Goal: Information Seeking & Learning: Learn about a topic

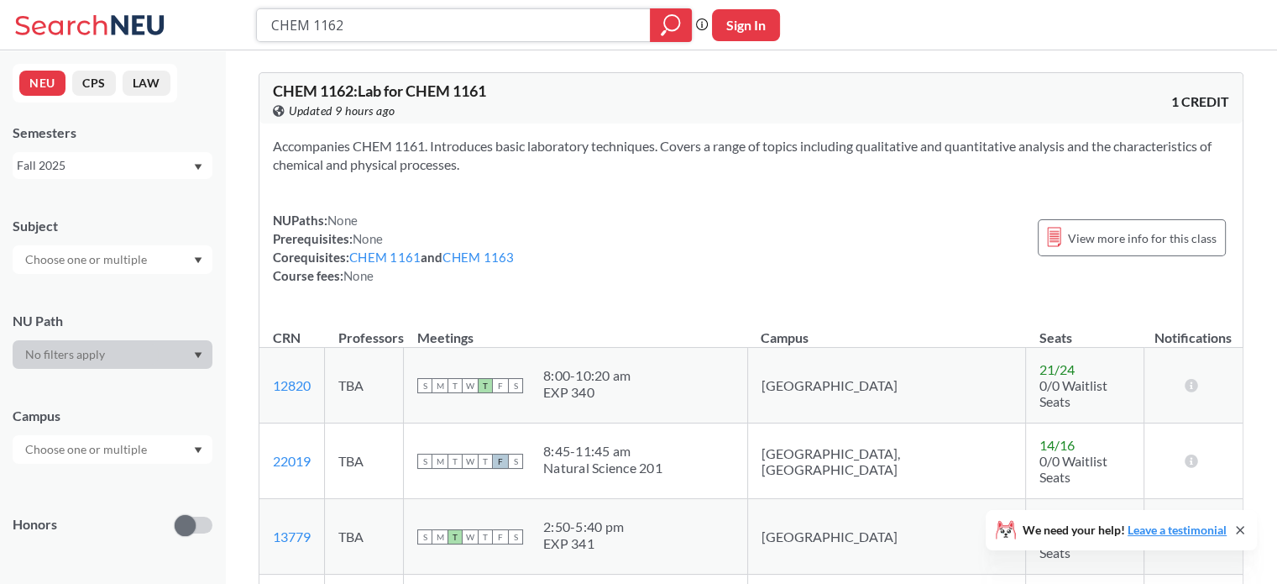
drag, startPoint x: 353, startPoint y: 24, endPoint x: 241, endPoint y: 29, distance: 111.8
click at [241, 29] on div "CHEM 1162 Phrase search guarantees the exact search appears in the results. Ex.…" at bounding box center [638, 25] width 1277 height 50
type input "biotechnology"
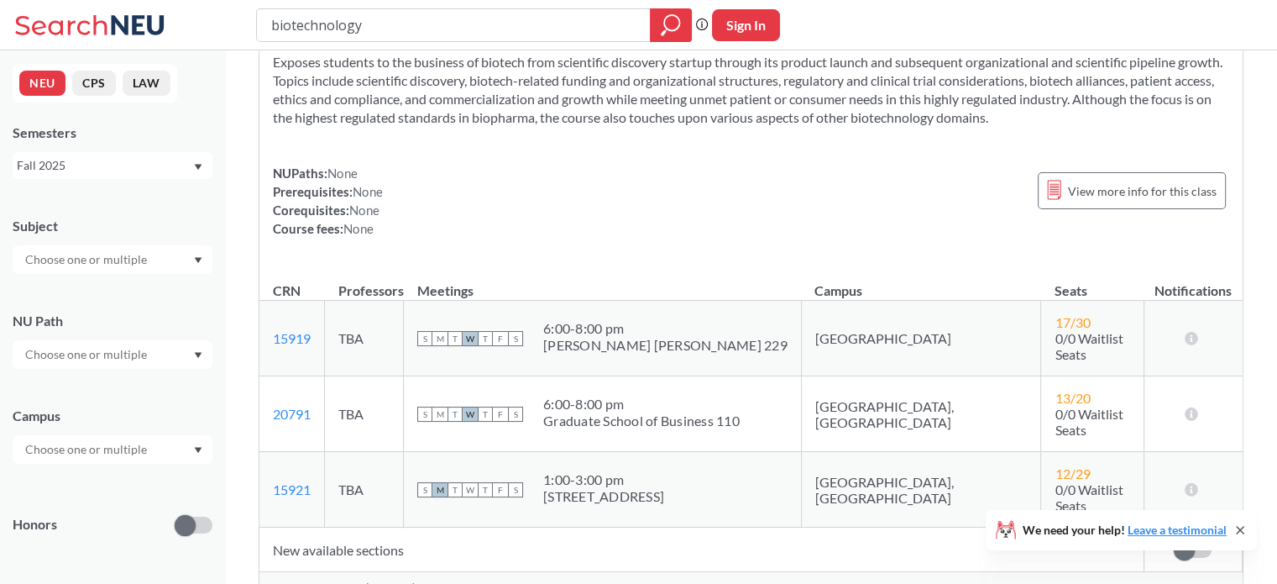
scroll to position [444, 0]
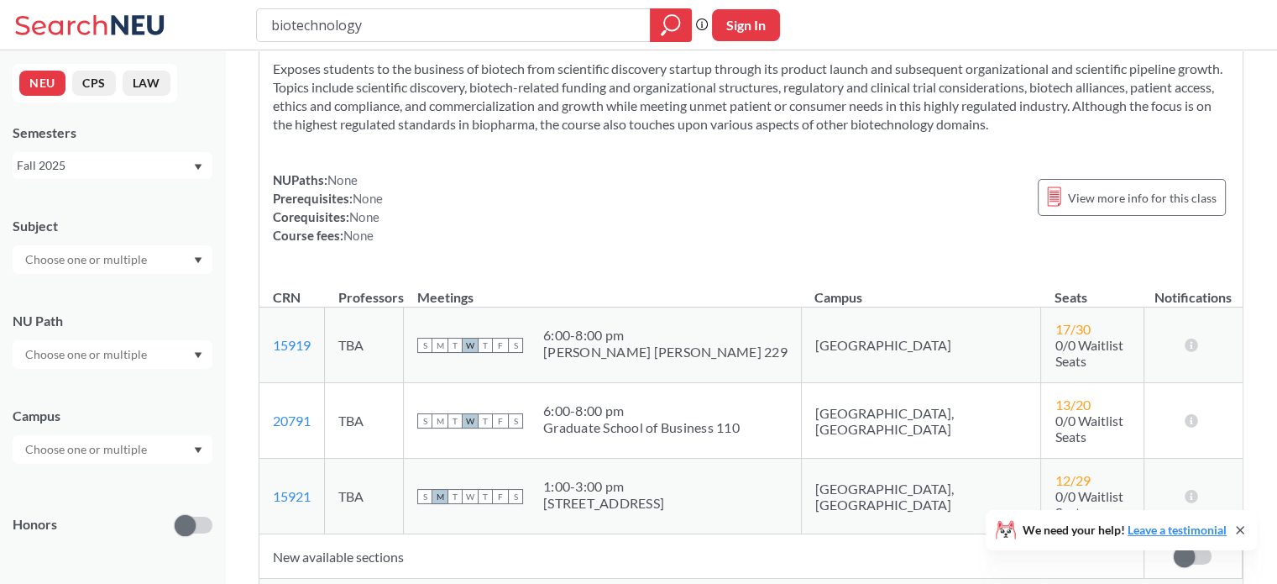
drag, startPoint x: 592, startPoint y: 391, endPoint x: 782, endPoint y: 401, distance: 190.0
click at [740, 402] on span "6:00 - 8:00 pm Graduate School of Business 110" at bounding box center [641, 419] width 197 height 34
copy span "6:00 - 8:00 pm Graduate School of Business 11"
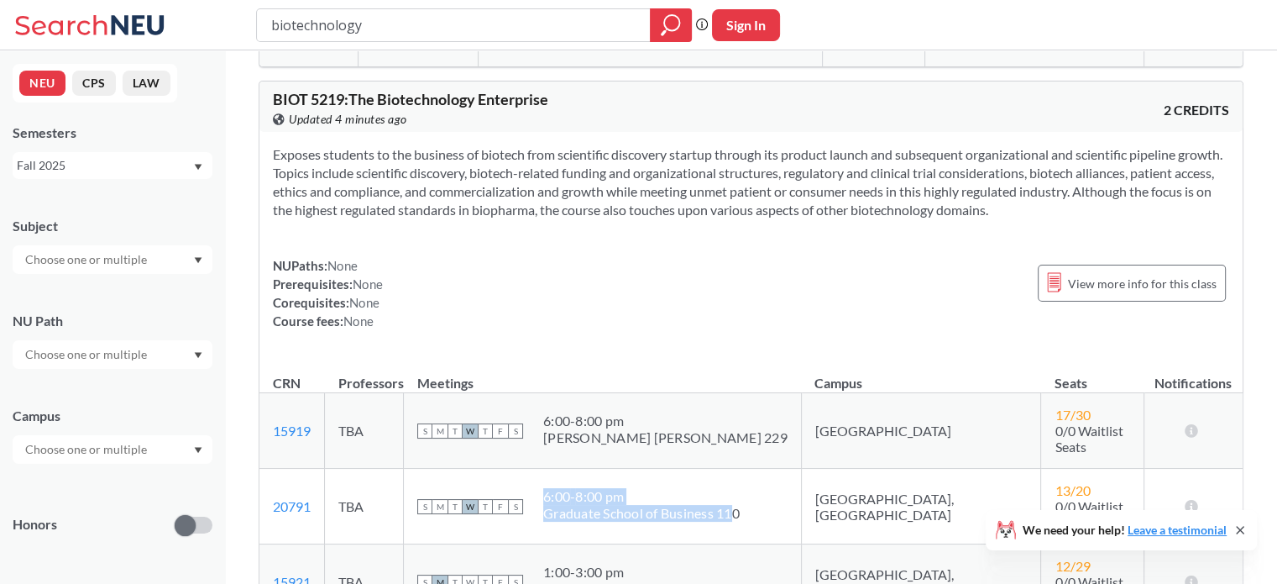
scroll to position [312, 0]
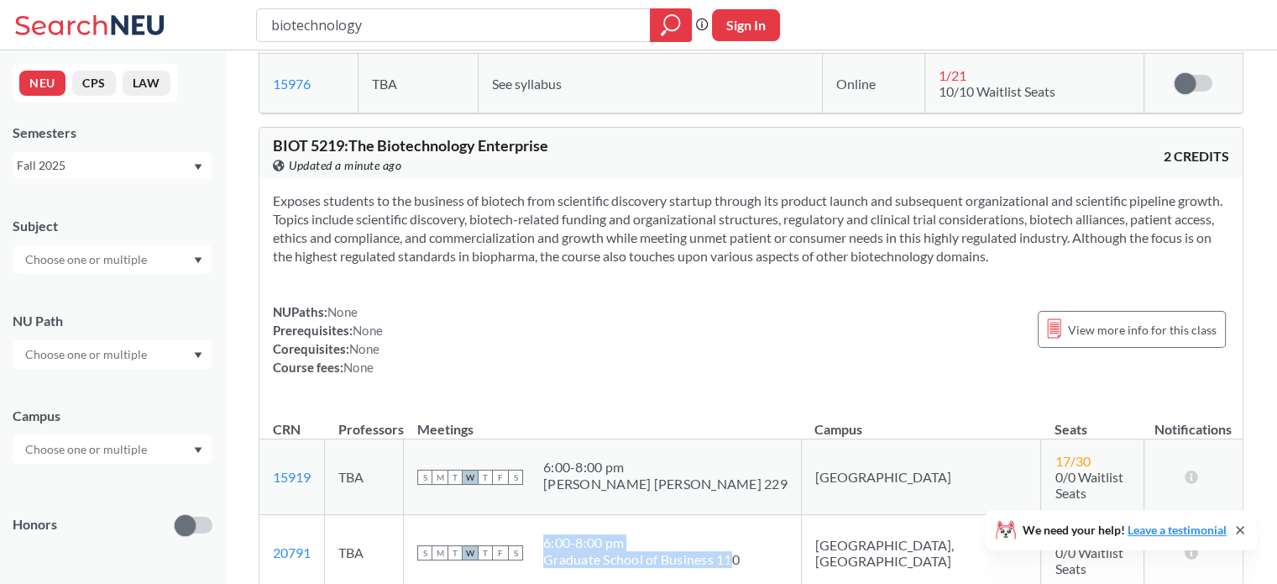
copy span "6:00 - 8:00 pm Graduate School of Business 11"
click at [644, 534] on div "6:00 - 8:00 pm" at bounding box center [641, 542] width 197 height 17
drag, startPoint x: 591, startPoint y: 527, endPoint x: 788, endPoint y: 546, distance: 197.5
click at [740, 546] on span "6:00 - 8:00 pm Graduate School of Business 110" at bounding box center [641, 551] width 197 height 34
copy span "6:00 - 8:00 pm Graduate School of Business 110"
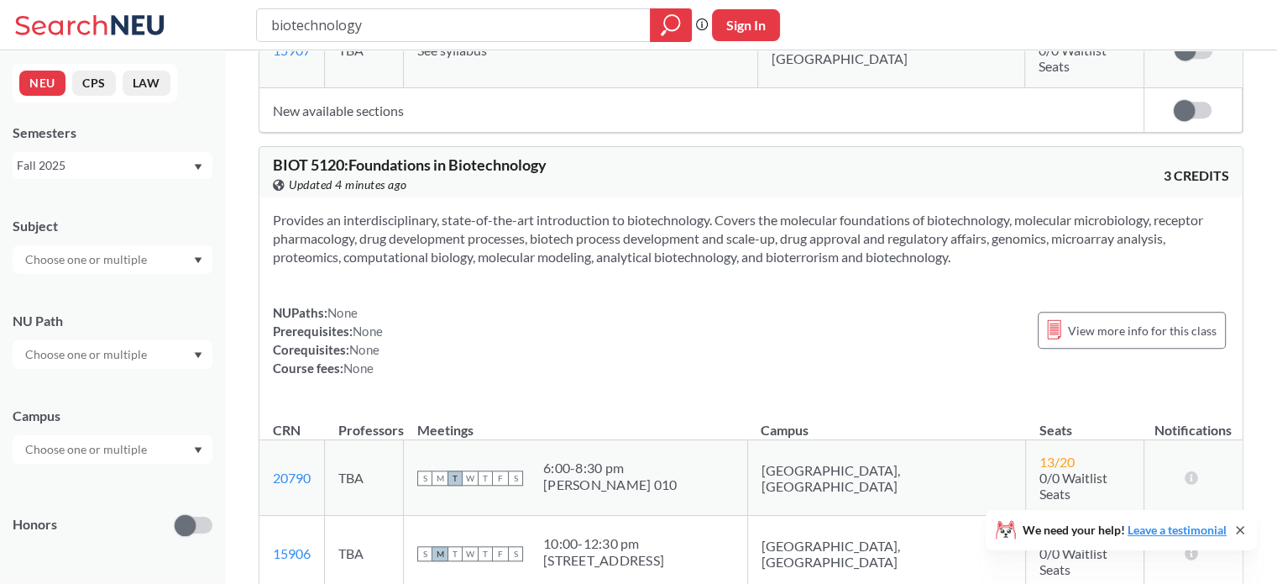
scroll to position [1610, 0]
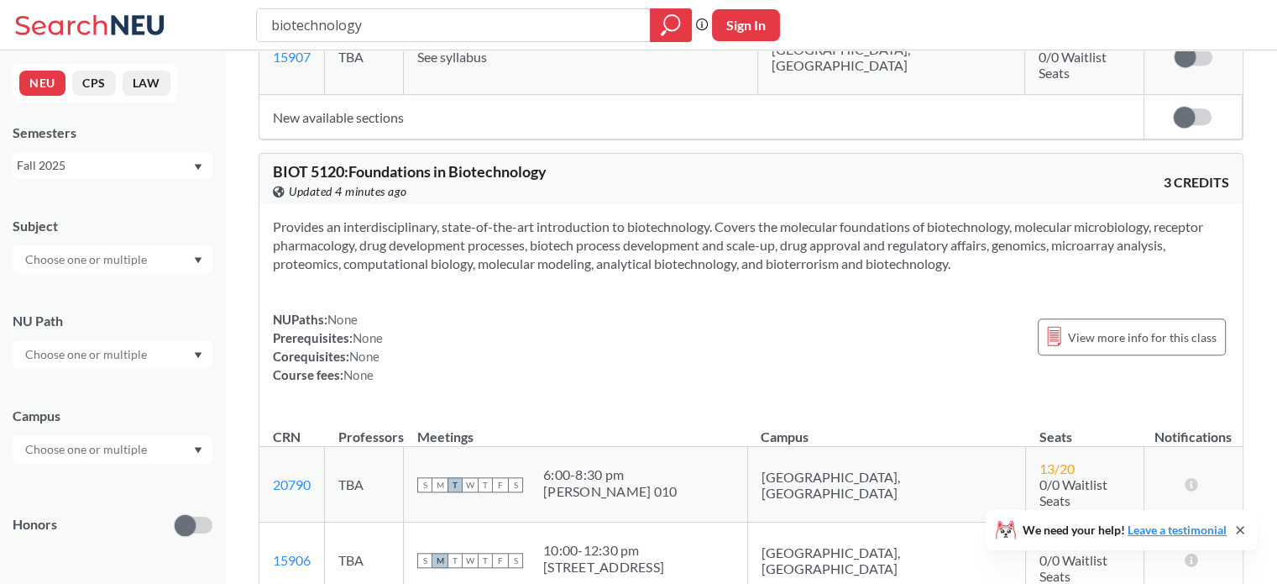
drag, startPoint x: 595, startPoint y: 404, endPoint x: 721, endPoint y: 422, distance: 128.1
click at [721, 466] on div "S M T W T F S 6:00 - 8:30 pm Lucie Stern 010" at bounding box center [575, 484] width 317 height 37
copy div
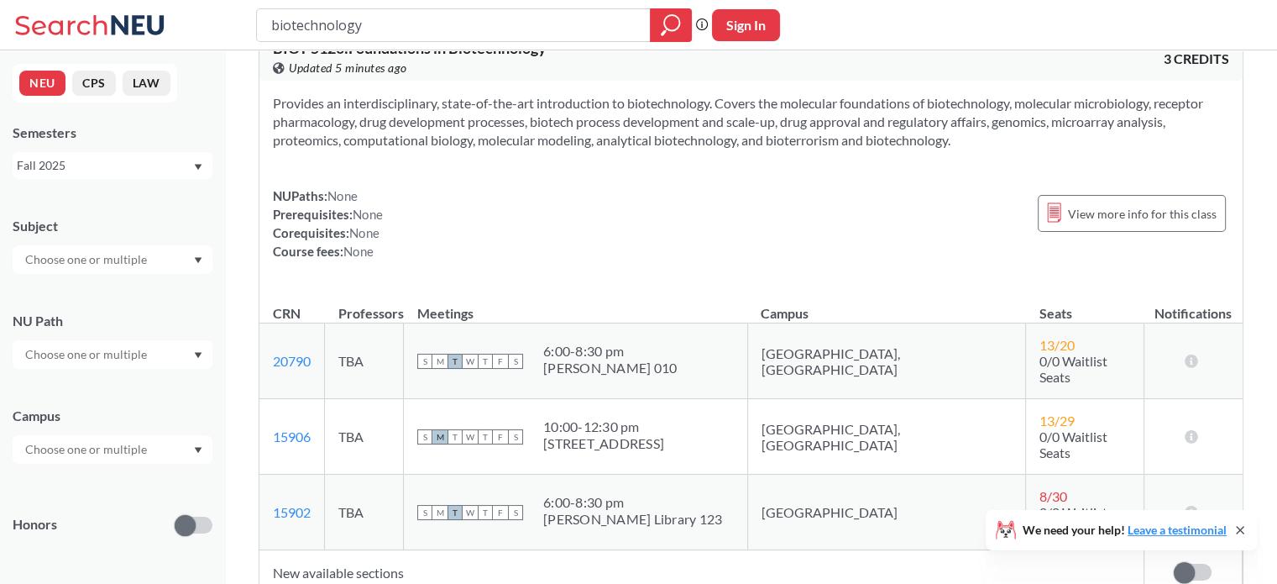
scroll to position [7507, 0]
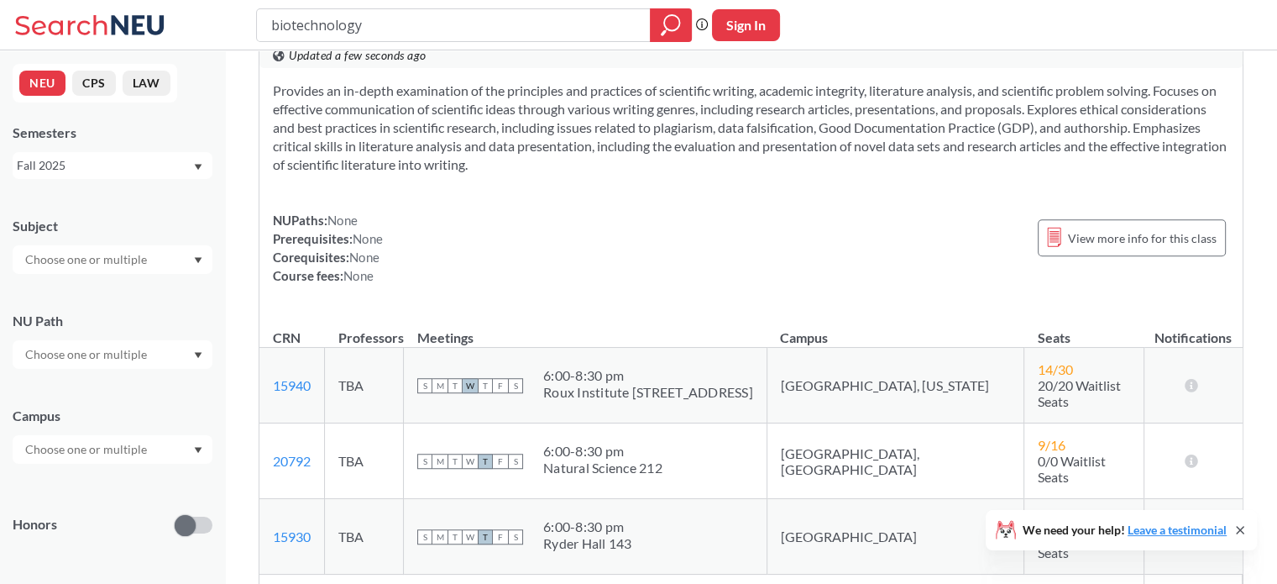
drag, startPoint x: 588, startPoint y: 282, endPoint x: 732, endPoint y: 308, distance: 146.8
click at [732, 443] on div "S M T W T F S 6:00 - 8:30 pm Natural Science 212" at bounding box center [585, 461] width 336 height 37
copy div
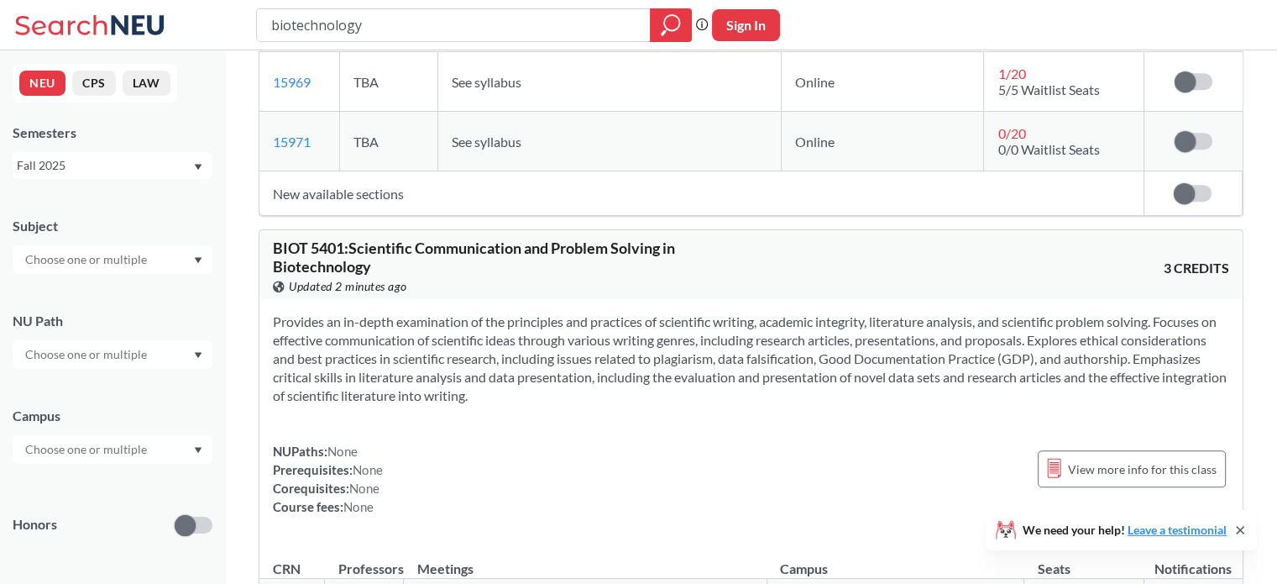
scroll to position [7272, 0]
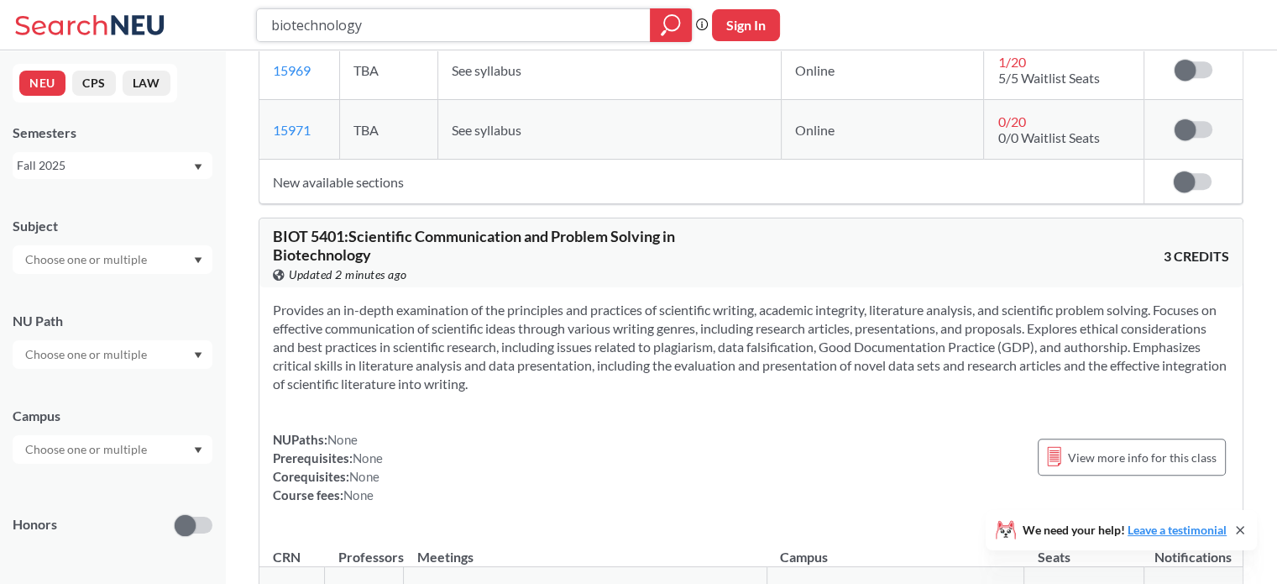
click at [338, 25] on input "biotechnology" at bounding box center [454, 25] width 369 height 29
type input "bioinformatics"
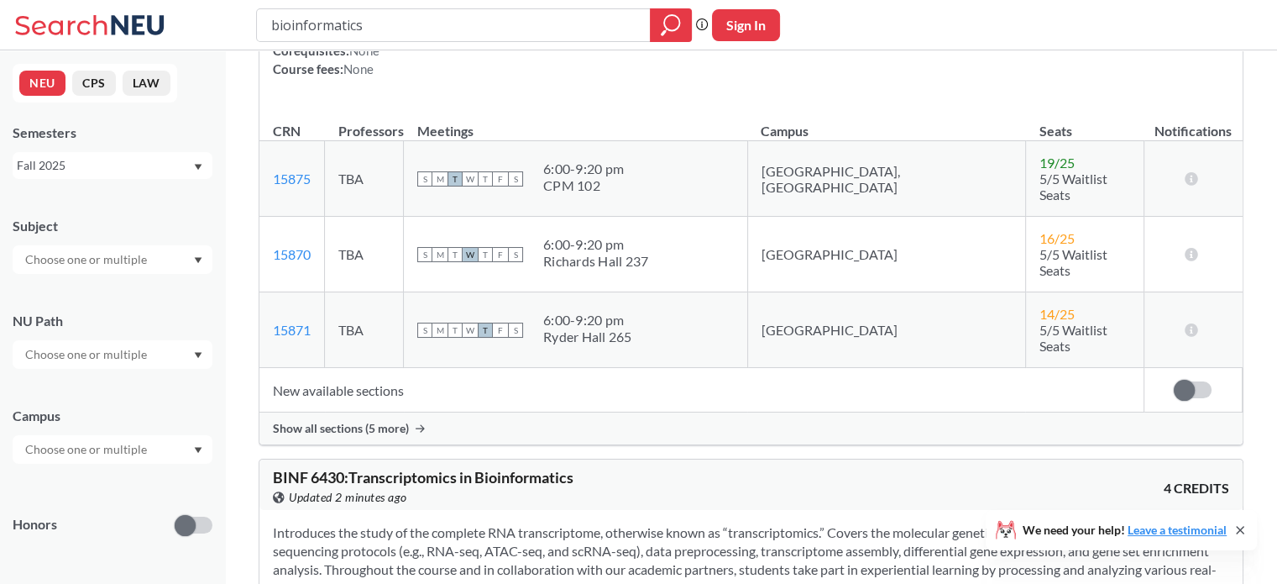
scroll to position [191, 0]
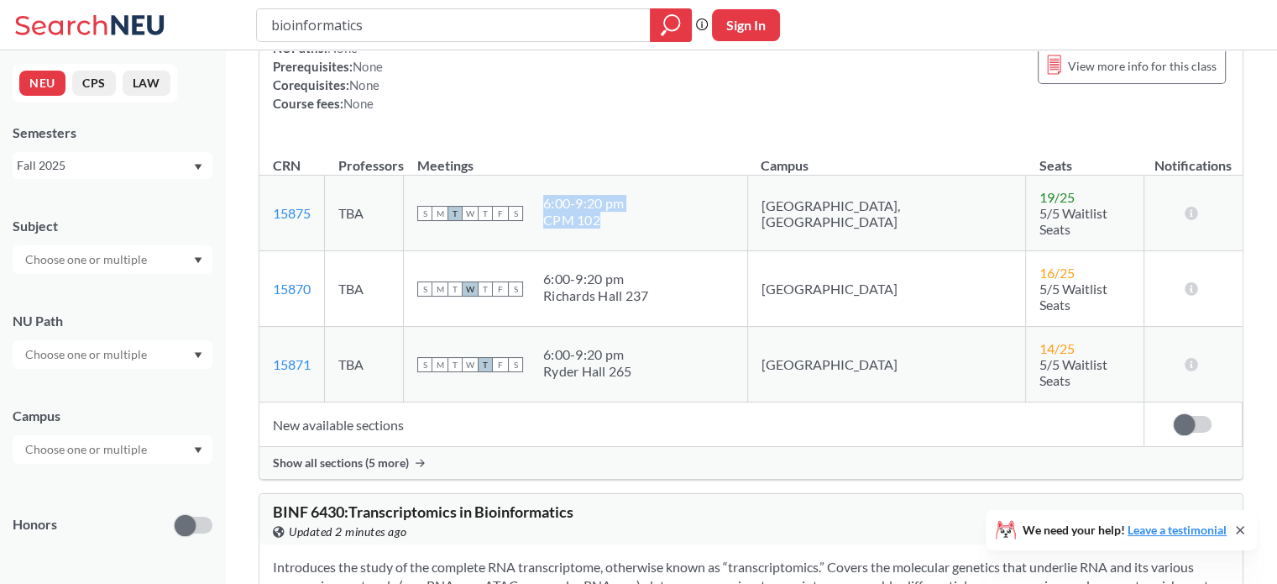
drag, startPoint x: 608, startPoint y: 197, endPoint x: 683, endPoint y: 217, distance: 77.4
click at [624, 217] on span "6:00 - 9:20 pm CPM 102" at bounding box center [583, 212] width 81 height 34
copy span "6:00 - 9:20 pm CPM 102"
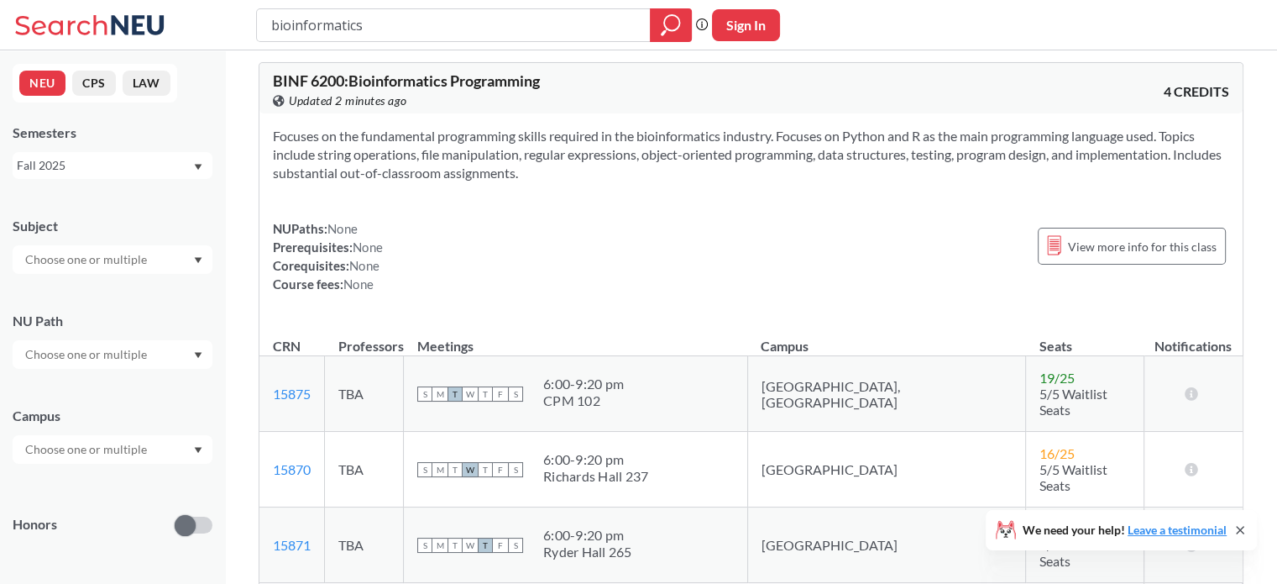
scroll to position [3011, 0]
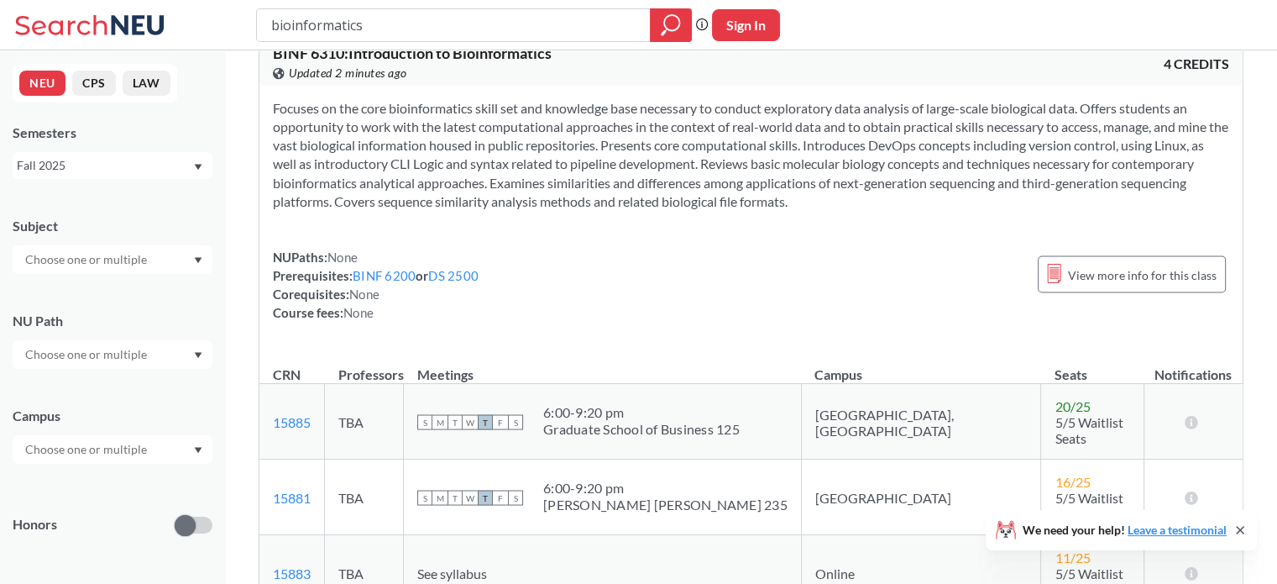
drag, startPoint x: 605, startPoint y: 282, endPoint x: 813, endPoint y: 301, distance: 209.2
click at [802, 384] on td "S M T W T F S 6:00 - 9:20 pm Graduate School of Business 125" at bounding box center [603, 422] width 398 height 76
copy div
click at [312, 23] on input "bioinformatics" at bounding box center [454, 25] width 369 height 29
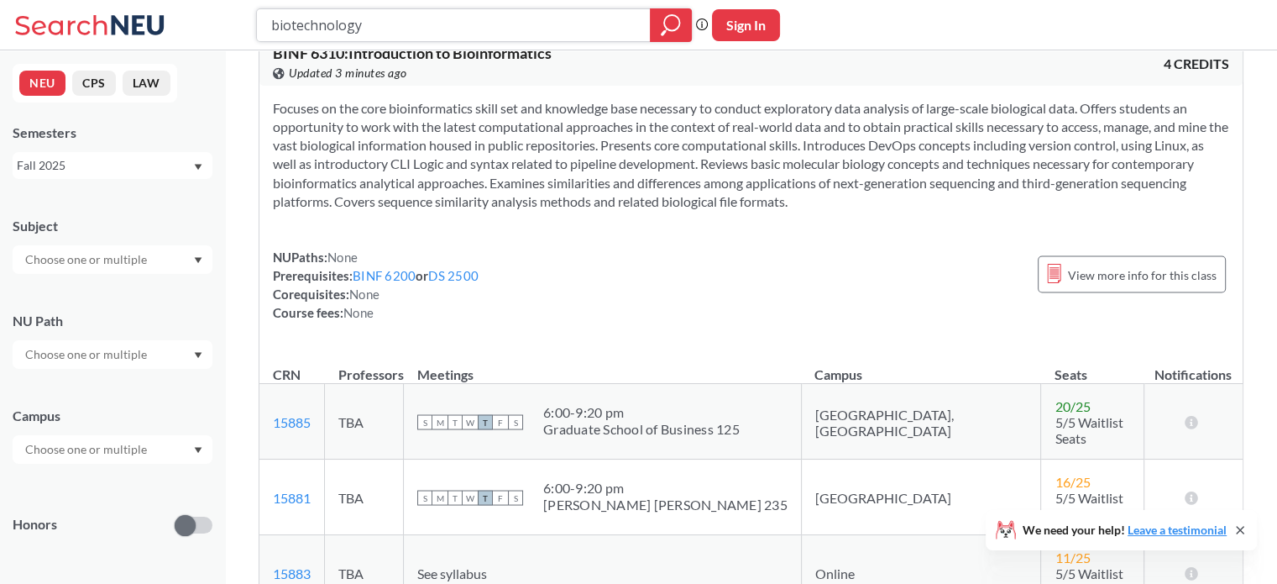
type input "biotechnology"
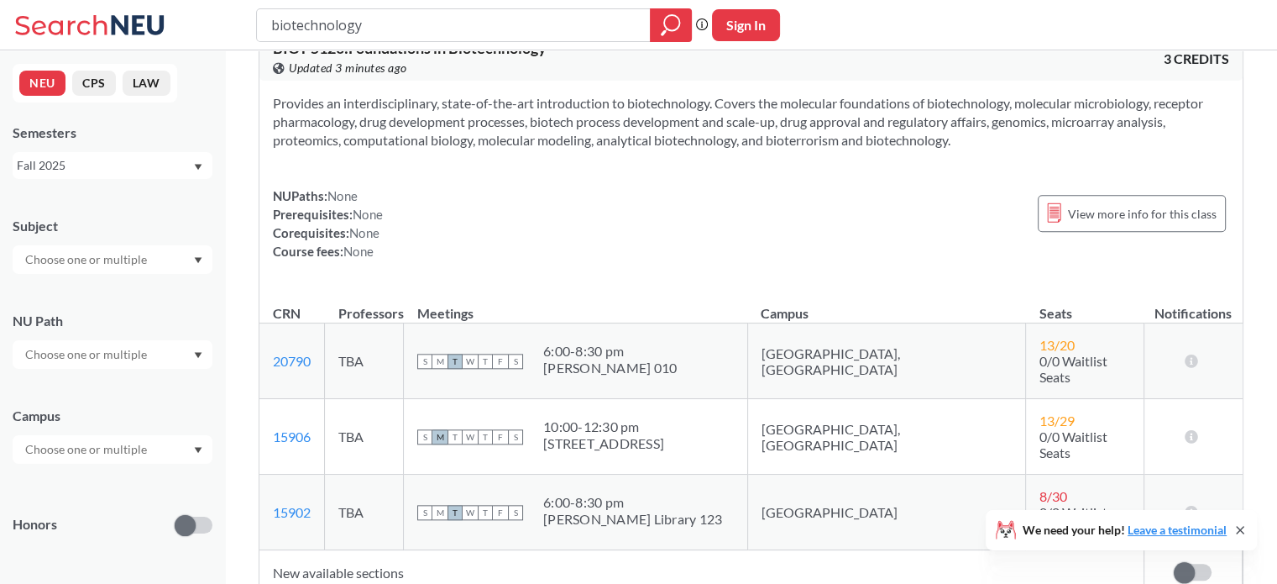
scroll to position [554, 0]
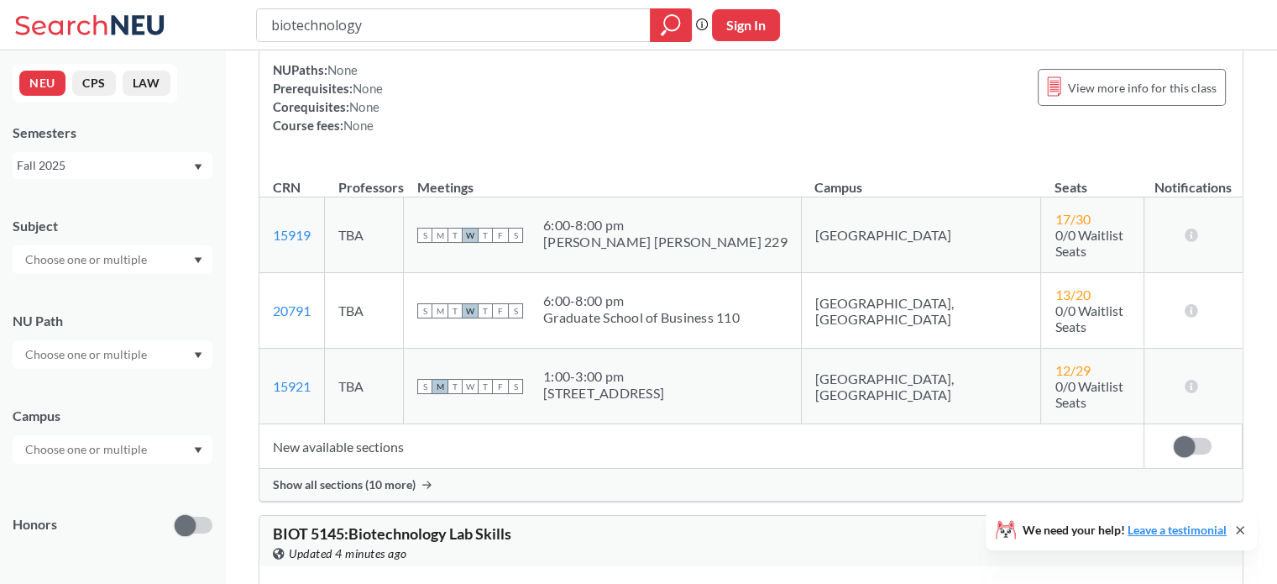
scroll to position [1733, 0]
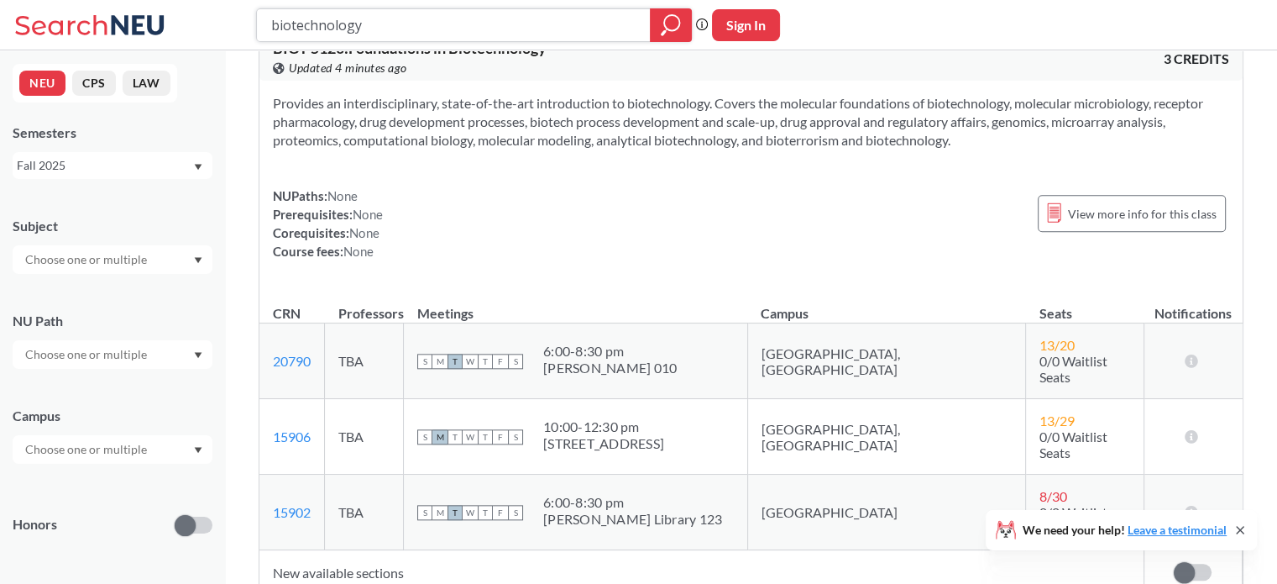
click at [384, 26] on input "biotechnology" at bounding box center [454, 25] width 369 height 29
type input "biotech"
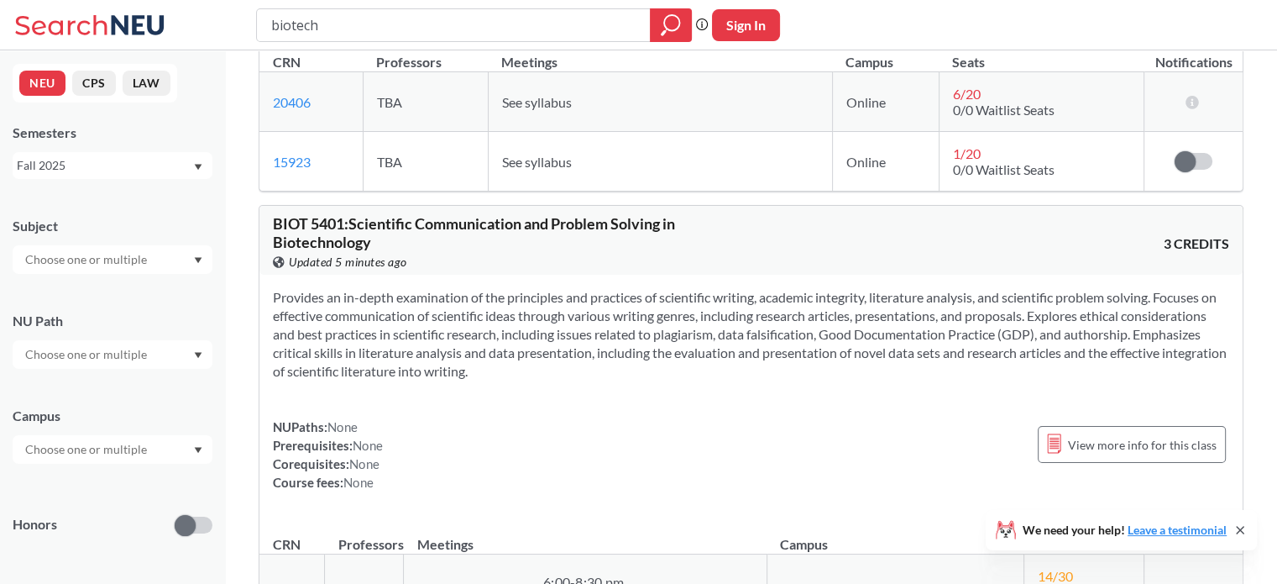
scroll to position [7707, 0]
click at [289, 25] on input "biotech" at bounding box center [454, 25] width 369 height 29
type input "bioinformatics"
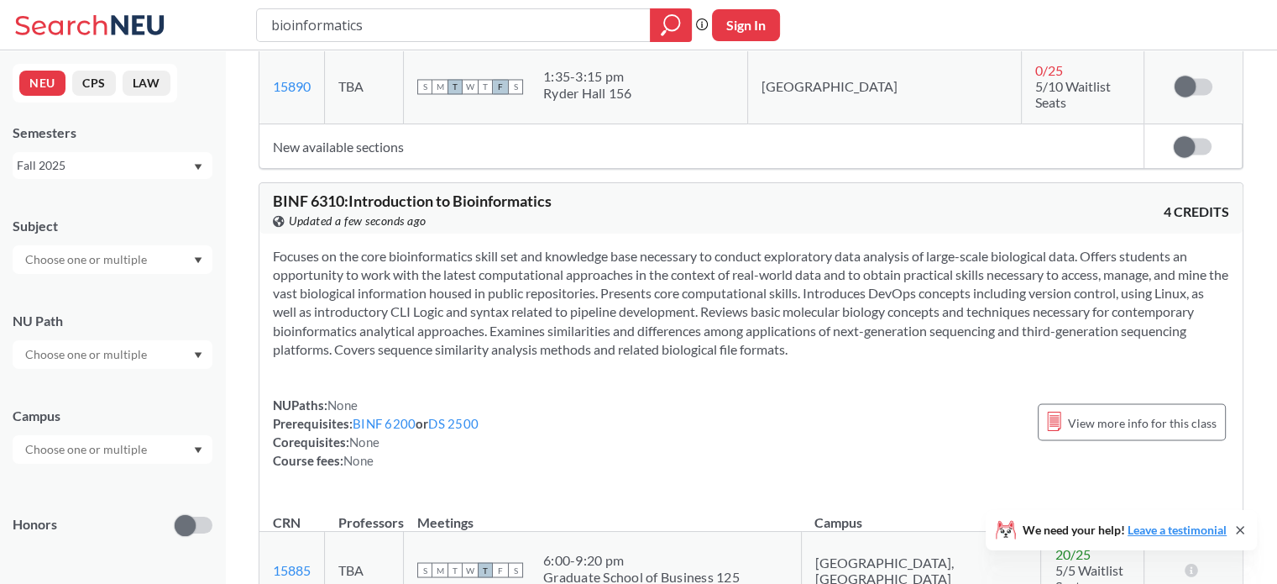
scroll to position [2862, 0]
